Goal: Task Accomplishment & Management: Manage account settings

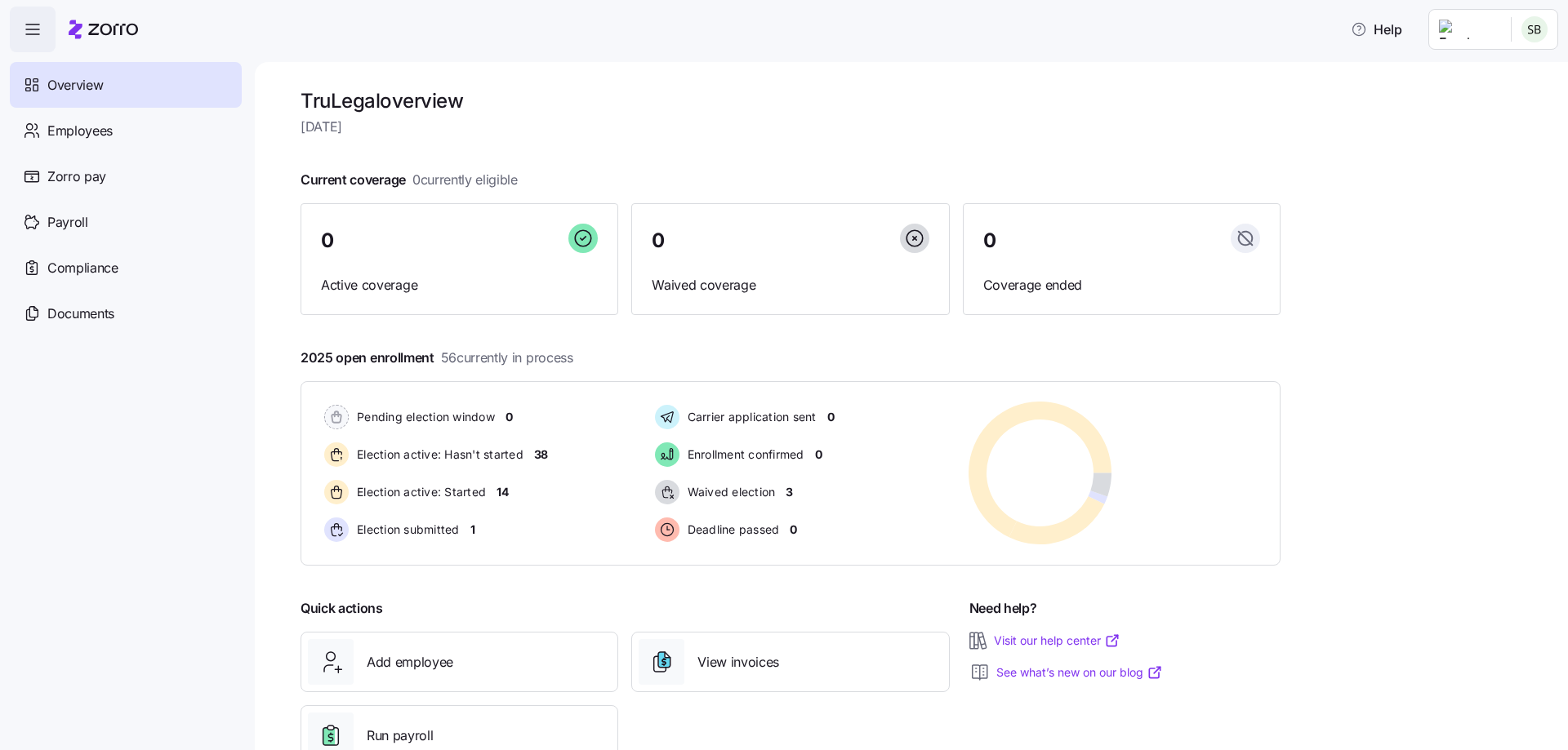
click at [1526, 29] on html "Help Overview Employees Zorro pay Payroll Compliance Documents TruLegal overvie…" at bounding box center [784, 370] width 1568 height 740
click at [1503, 75] on div "Personal view" at bounding box center [1485, 73] width 96 height 18
